Goal: Find contact information: Find contact information

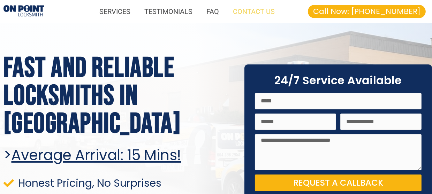
click at [254, 11] on link "CONTACT US" at bounding box center [254, 11] width 56 height 16
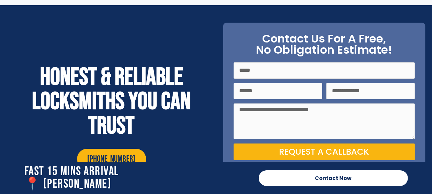
scroll to position [2452, 0]
